Goal: Find specific page/section: Find specific page/section

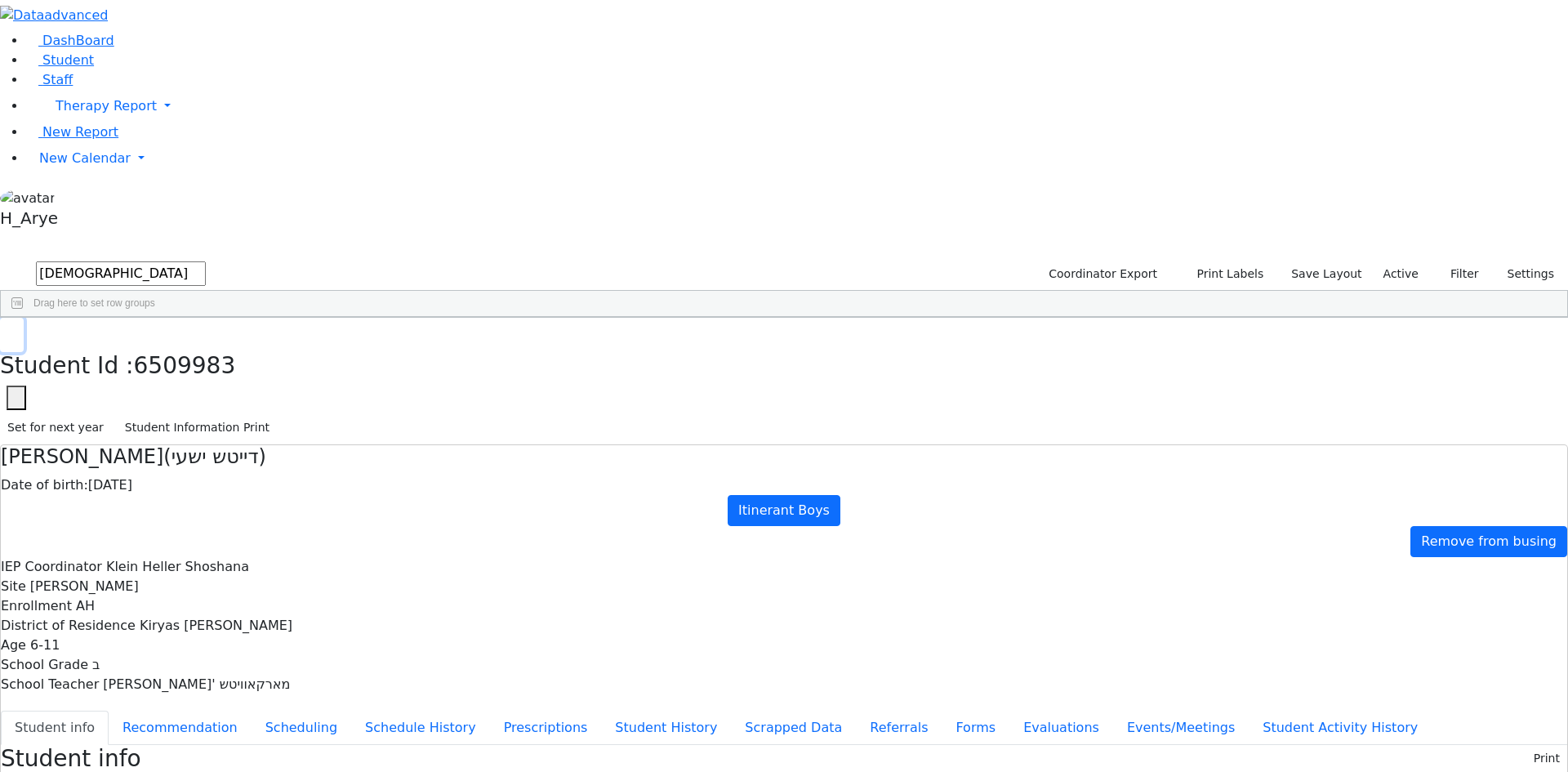
click at [24, 317] on button "button" at bounding box center [11, 335] width 24 height 34
click at [206, 262] on input "Sha deu" at bounding box center [121, 274] width 170 height 25
type input "Sha גא"
click at [132, 344] on div "[DATE]" at bounding box center [116, 355] width 32 height 23
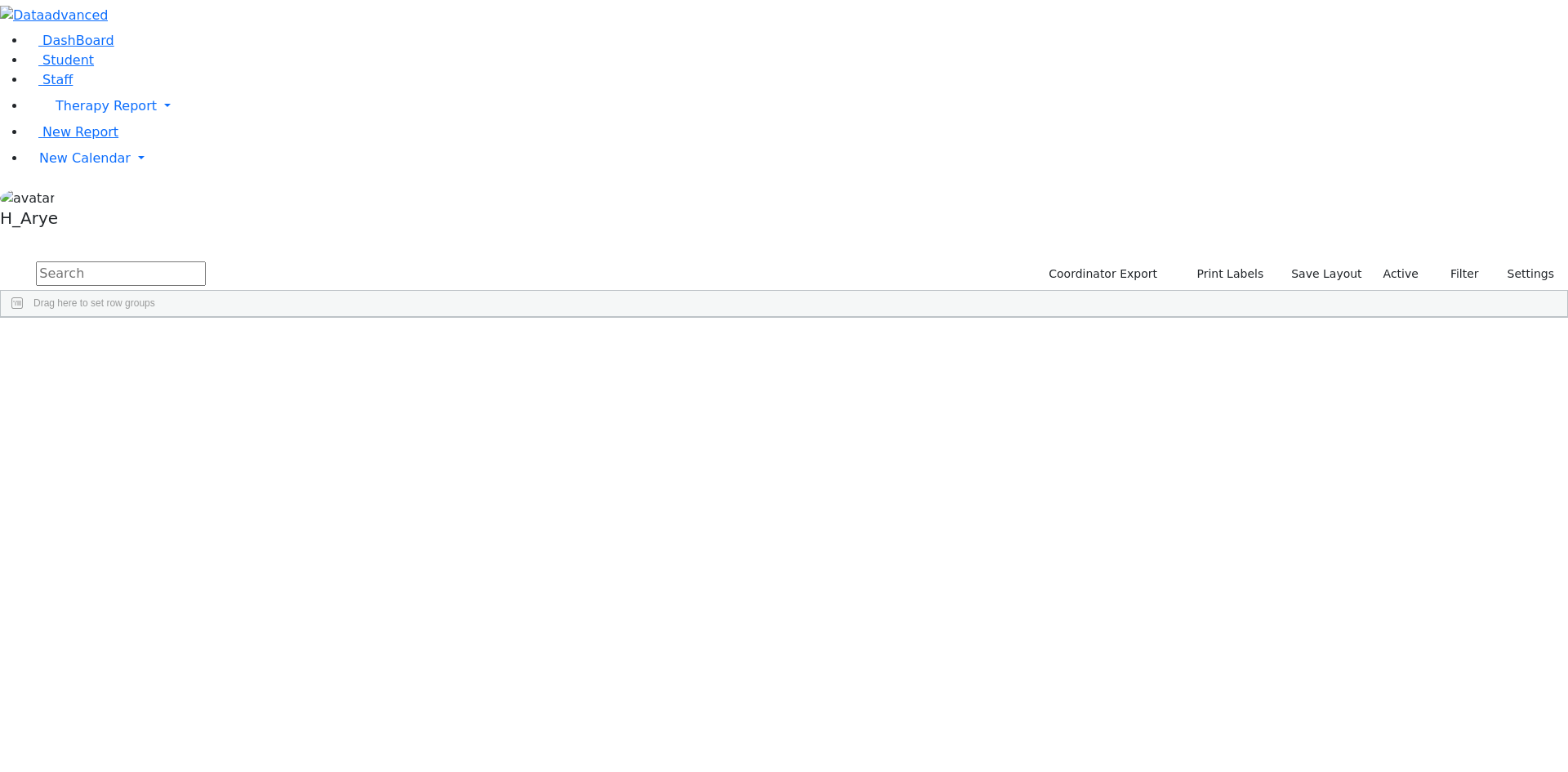
click at [206, 262] on input "text" at bounding box center [121, 274] width 170 height 25
click at [424, 344] on div "א" at bounding box center [382, 355] width 84 height 23
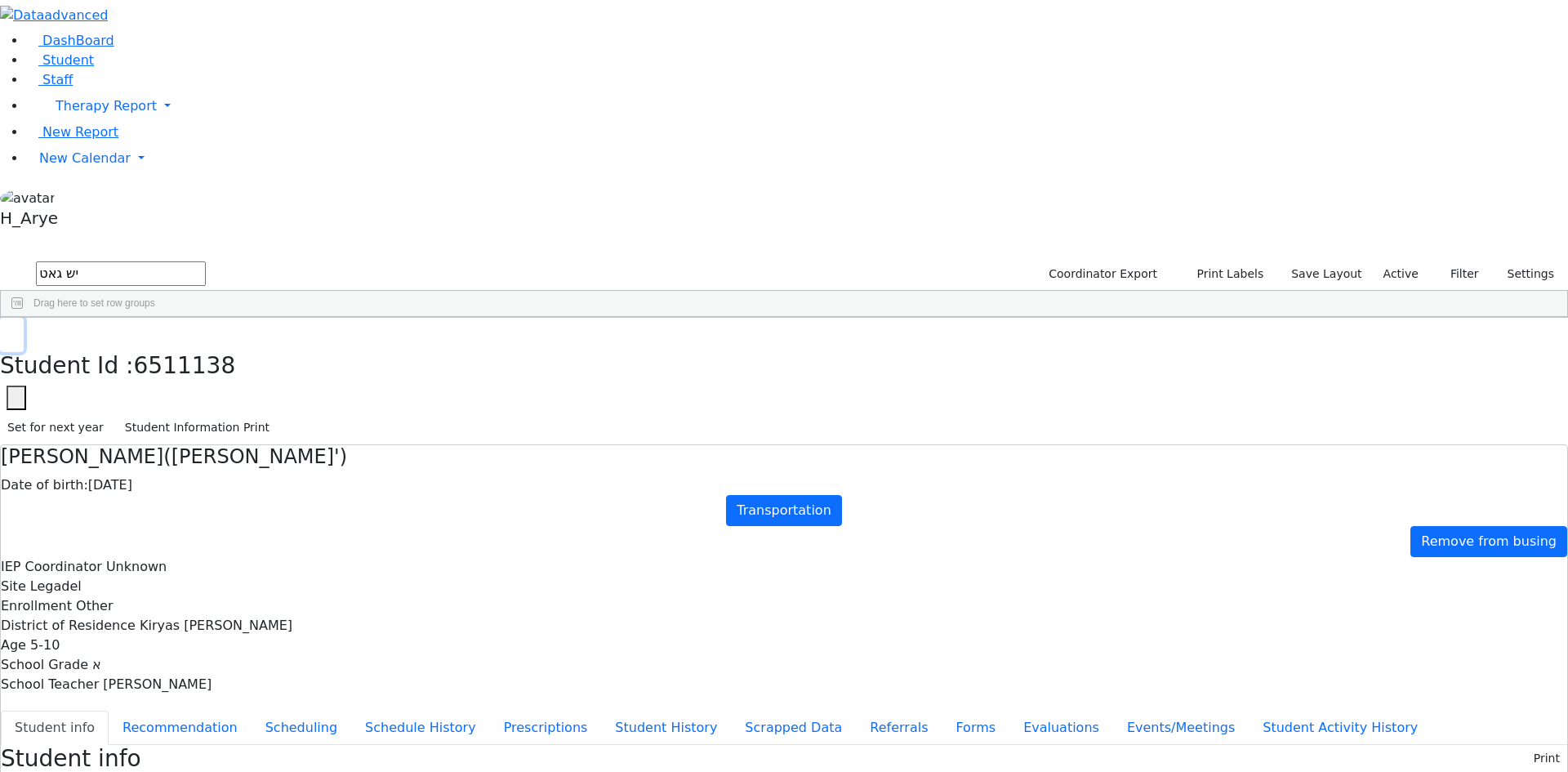
click at [7, 330] on use "button" at bounding box center [7, 330] width 0 height 0
drag, startPoint x: 286, startPoint y: 53, endPoint x: 111, endPoint y: 61, distance: 175.2
click at [129, 61] on div "DashBoard Student Staff Therapy Report Student Old Calendar Report H_Arye" at bounding box center [784, 698] width 1568 height 1397
type input "י"
click at [258, 687] on div "Hersh" at bounding box center [216, 699] width 84 height 23
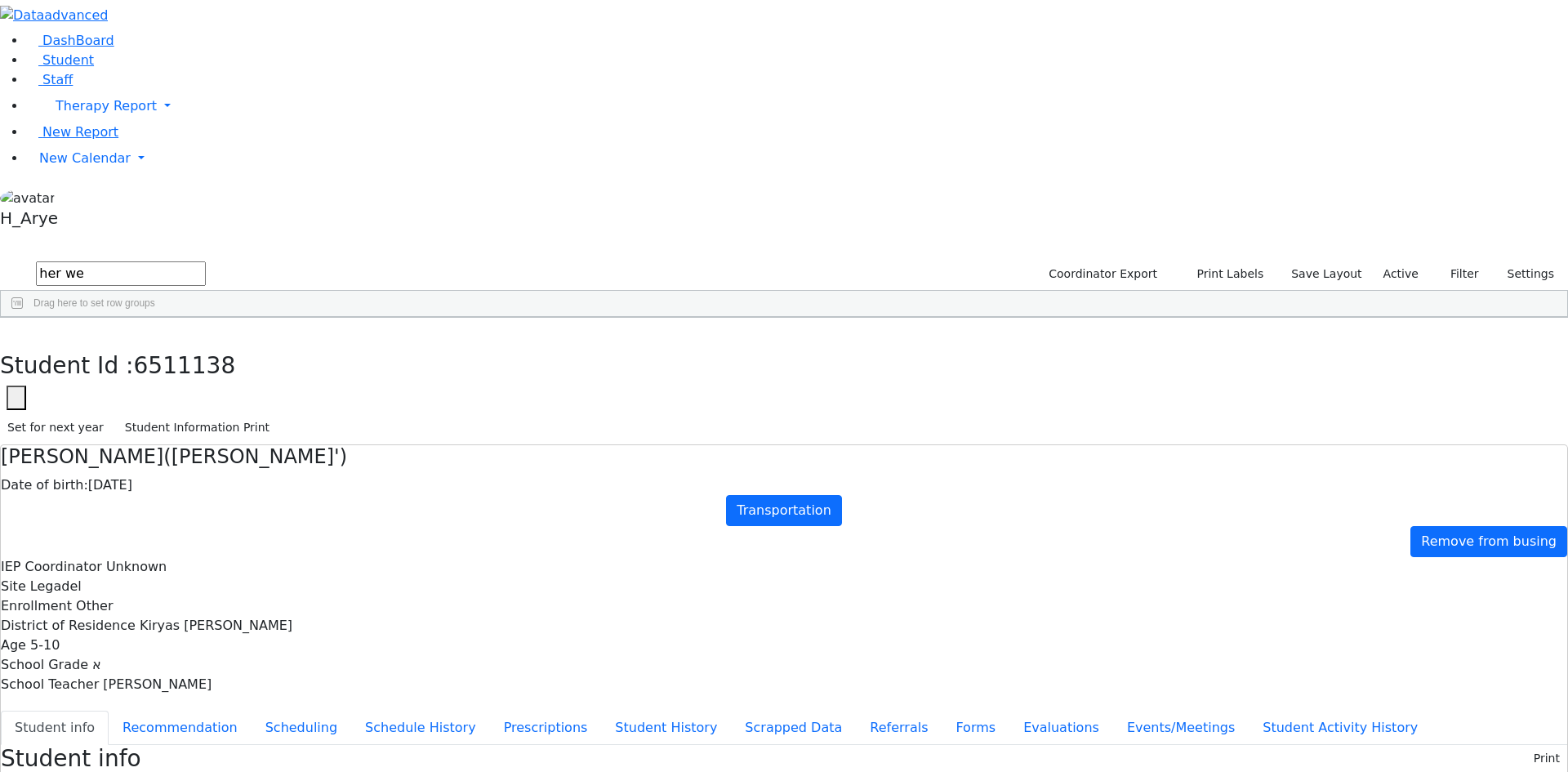
click at [258, 687] on div "Hersh" at bounding box center [216, 699] width 84 height 23
click at [24, 317] on button "button" at bounding box center [11, 335] width 24 height 34
drag, startPoint x: 334, startPoint y: 57, endPoint x: 187, endPoint y: 70, distance: 147.6
drag, startPoint x: 475, startPoint y: 233, endPoint x: 552, endPoint y: 302, distance: 103.4
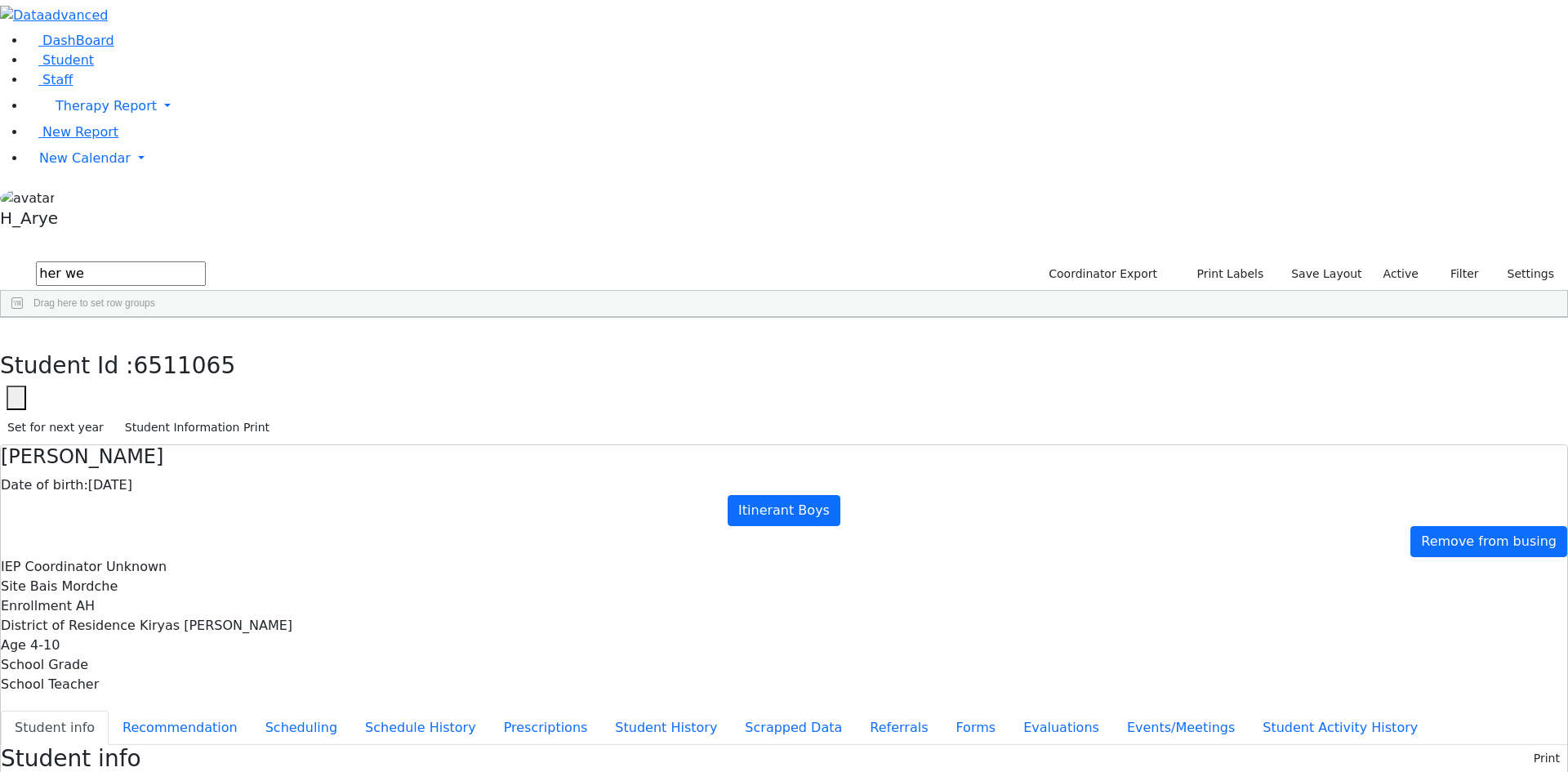
click at [503, 344] on div "3347 [PERSON_NAME] [DATE] ט [PERSON_NAME] AH Itinerant Boys [PERSON_NAME] ווייס…" at bounding box center [671, 561] width 1340 height 435
type input "mor ind"
click at [174, 390] on div "[PERSON_NAME]" at bounding box center [133, 401] width 84 height 23
drag, startPoint x: 450, startPoint y: 452, endPoint x: 440, endPoint y: 455, distance: 10.4
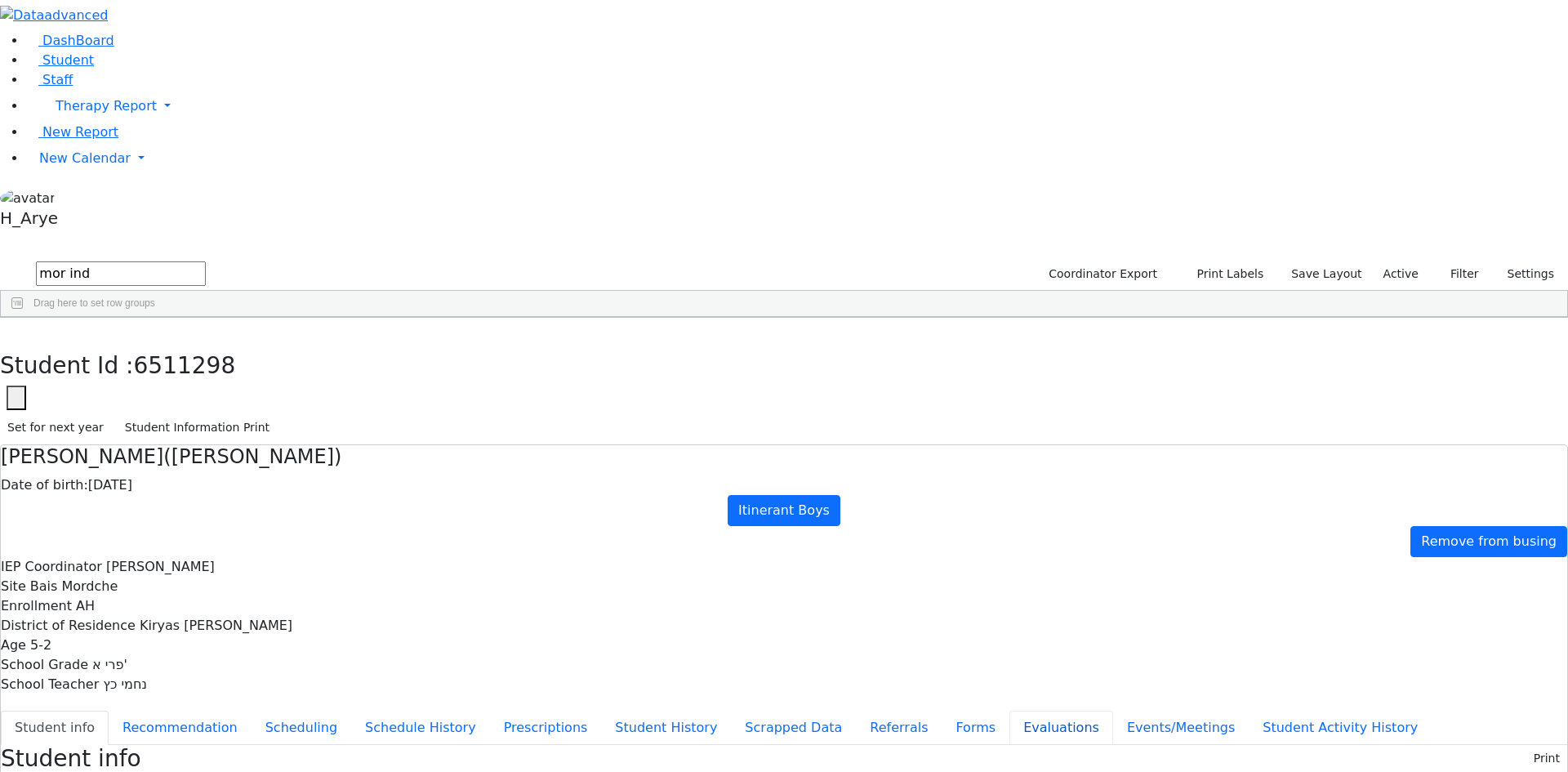
click at [1010, 711] on button "Evaluations" at bounding box center [1061, 729] width 103 height 34
click at [108, 711] on button "Student info" at bounding box center [54, 729] width 107 height 34
click at [252, 711] on button "Recommendation" at bounding box center [180, 729] width 143 height 34
checkbox input "true"
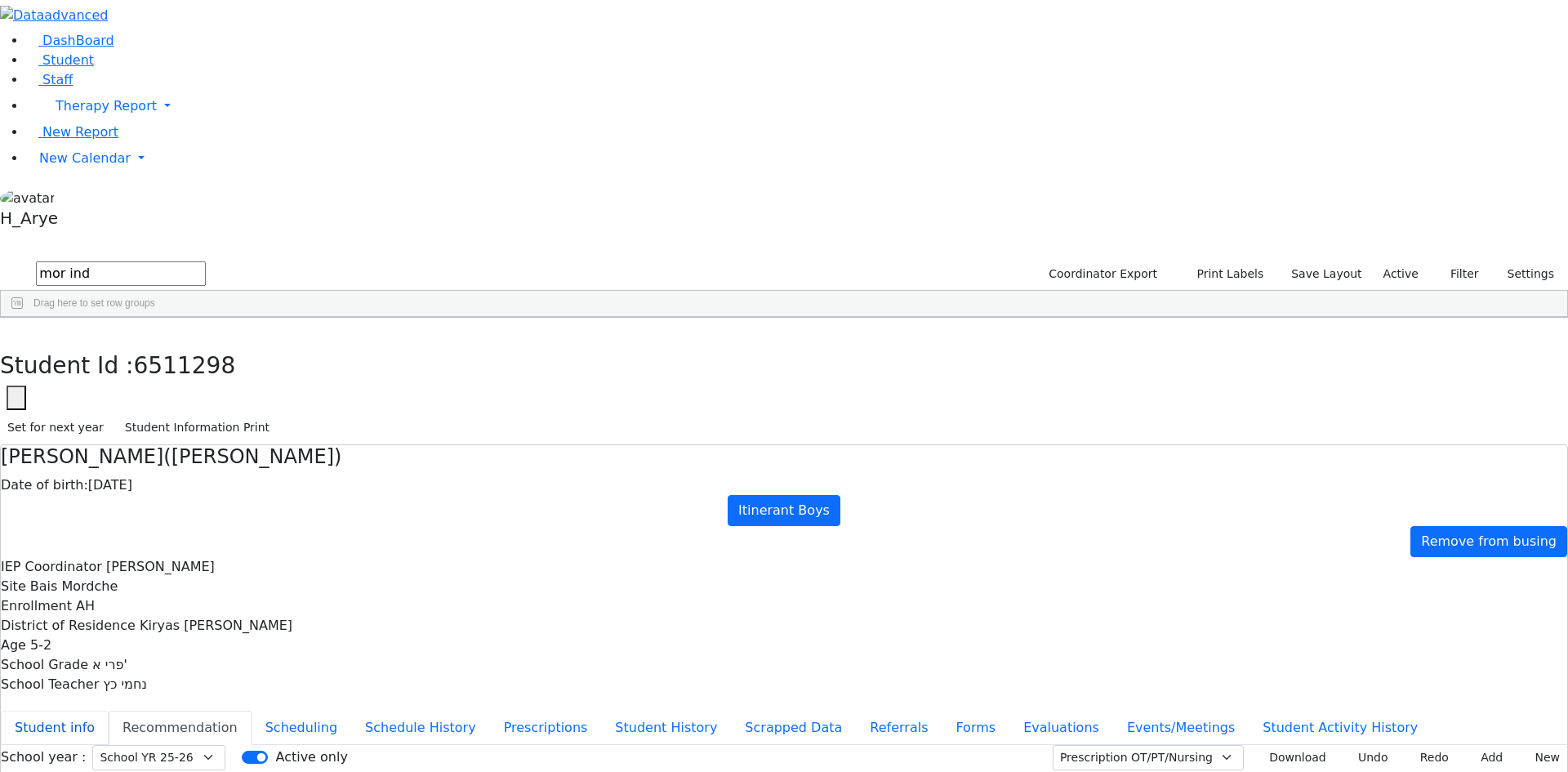
click at [108, 711] on button "Student info" at bounding box center [54, 729] width 107 height 34
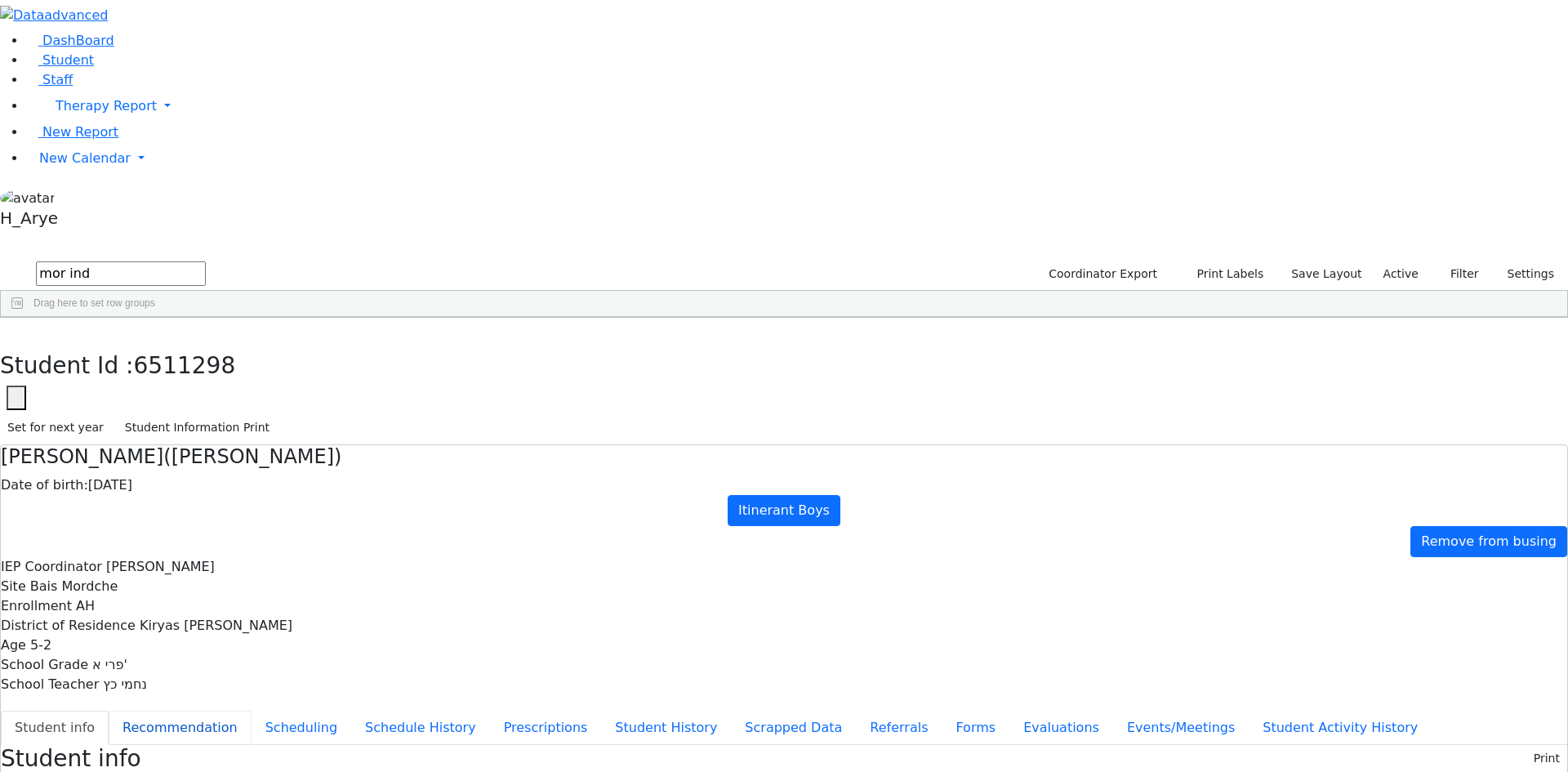
click at [252, 711] on button "Recommendation" at bounding box center [180, 729] width 143 height 34
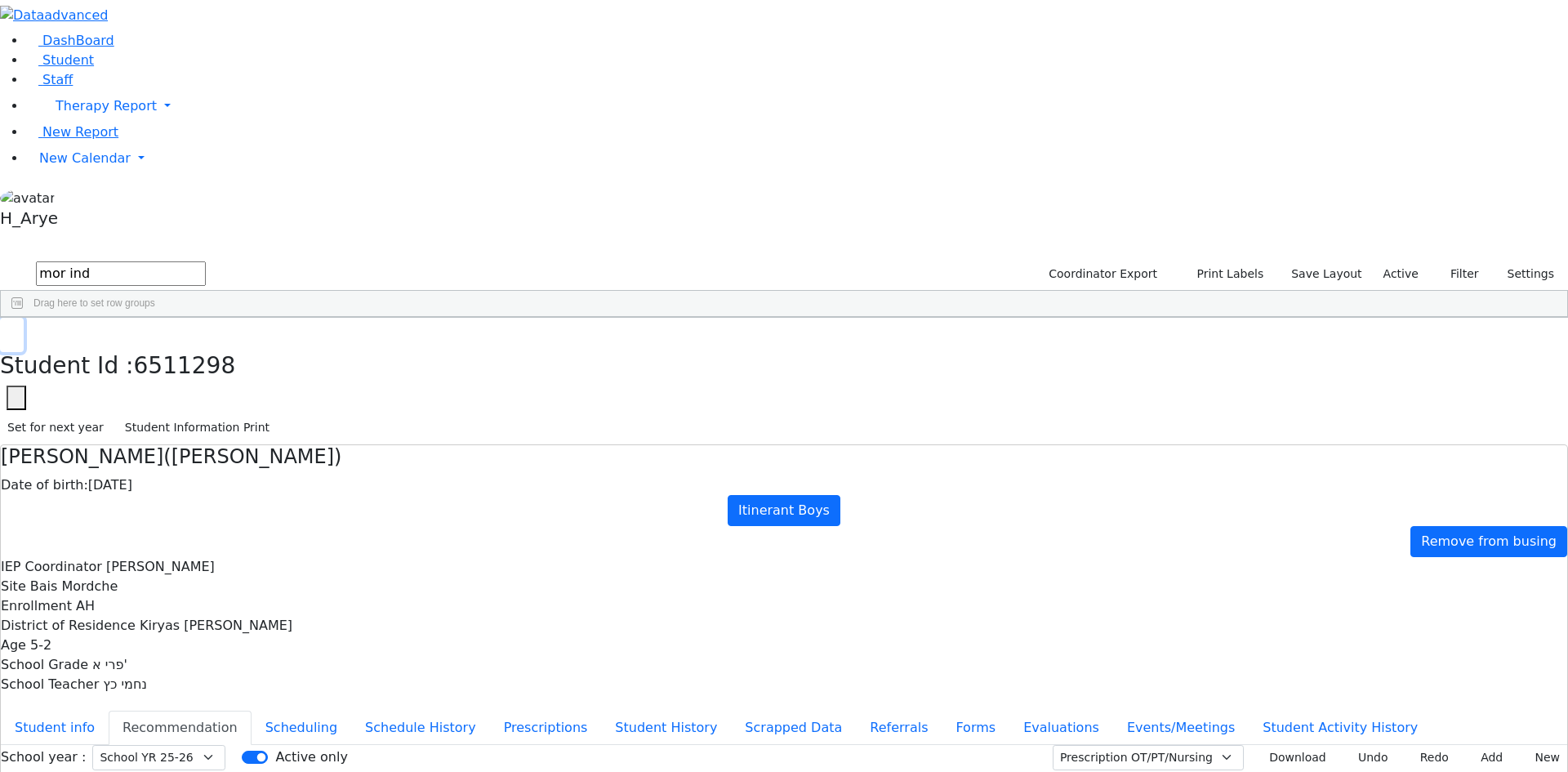
click at [24, 317] on button "button" at bounding box center [11, 335] width 24 height 34
click at [206, 262] on input "mor ind" at bounding box center [121, 274] width 170 height 25
